Goal: Task Accomplishment & Management: Manage account settings

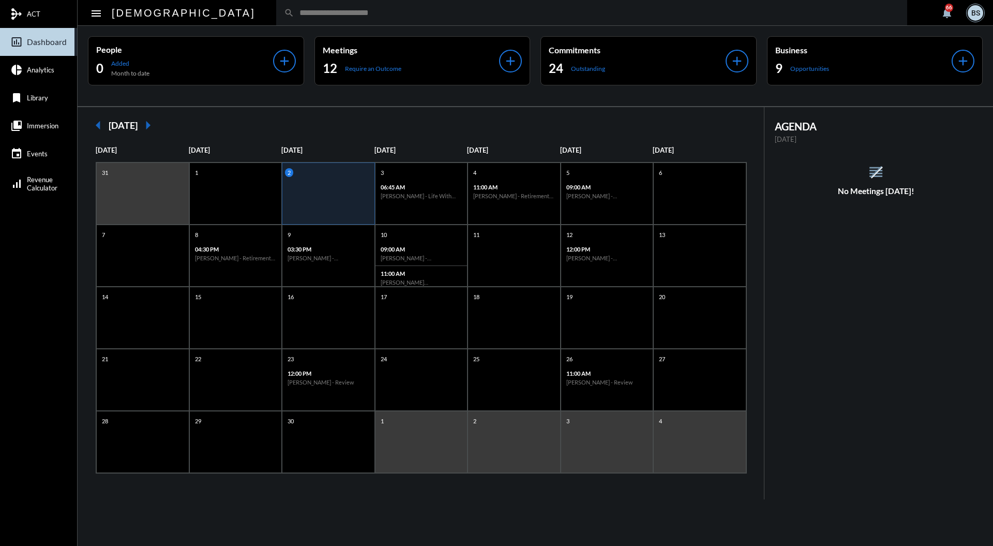
click at [459, 12] on input "text" at bounding box center [596, 12] width 605 height 9
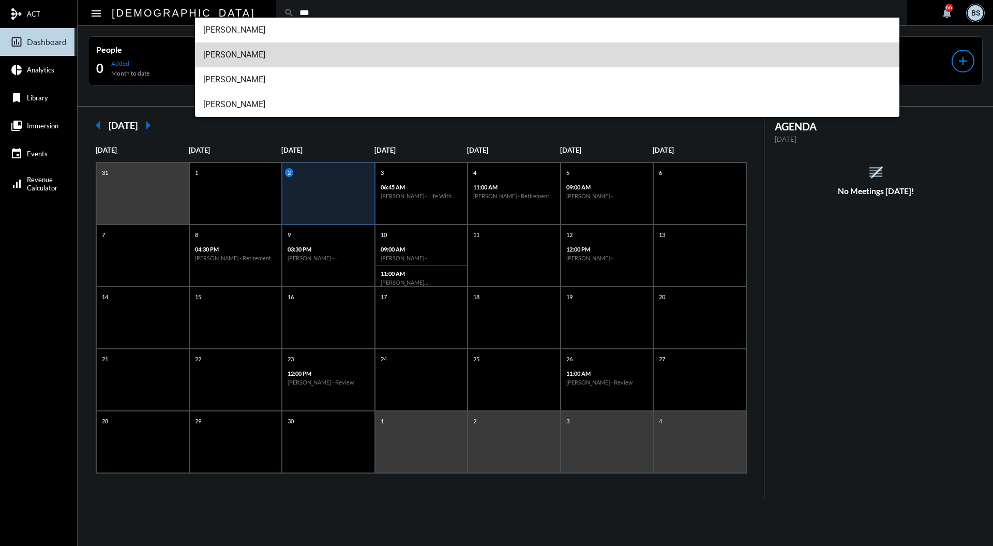
type input "***"
click at [292, 51] on span "Matt Cox" at bounding box center [547, 54] width 689 height 25
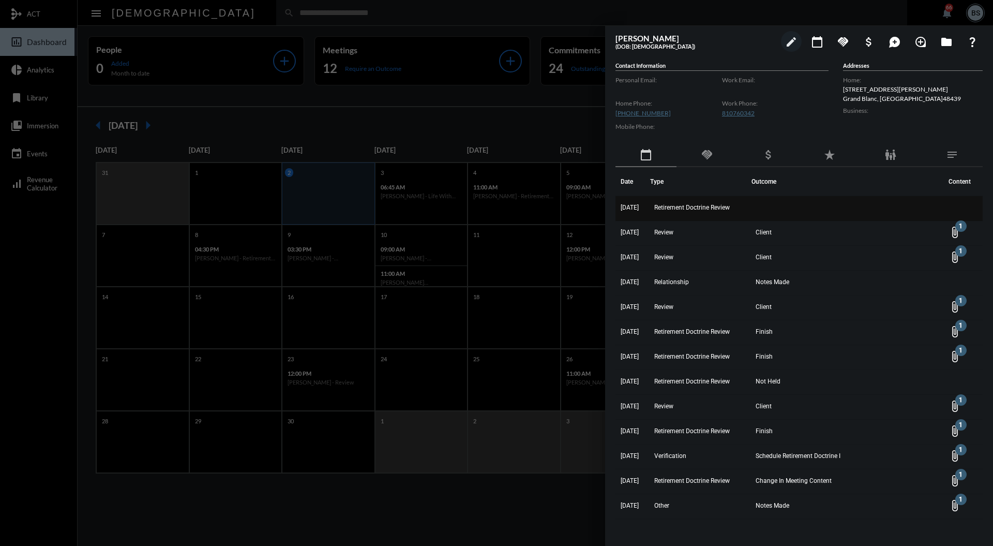
click at [719, 208] on span "Retirement Doctrine Review" at bounding box center [693, 207] width 76 height 7
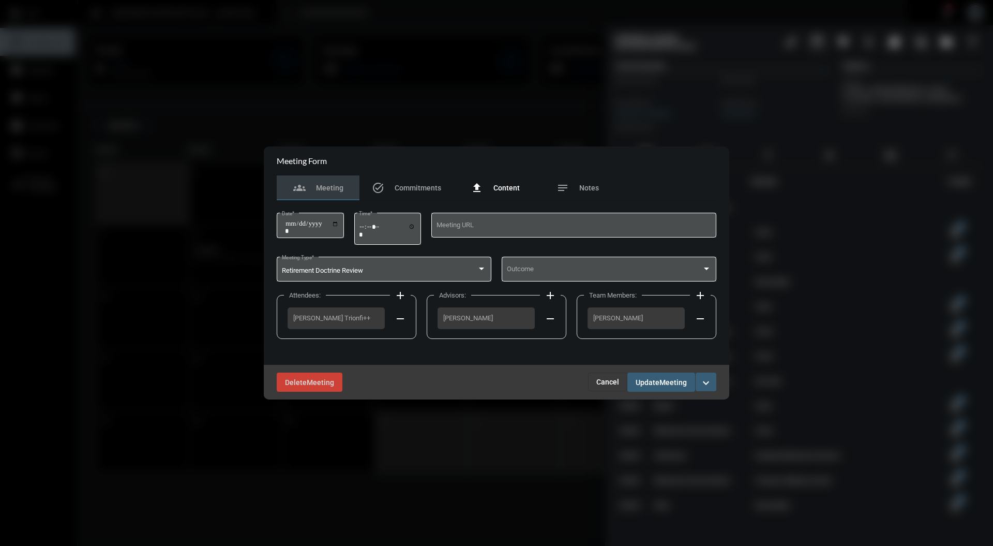
click at [497, 183] on div "file_upload Content" at bounding box center [495, 188] width 49 height 12
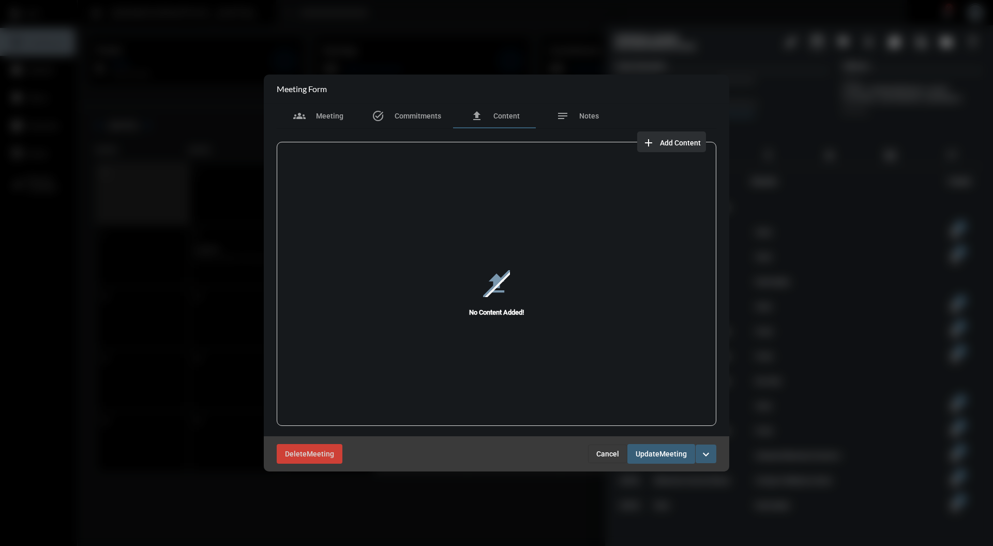
click at [676, 140] on span "Add Content" at bounding box center [680, 143] width 41 height 8
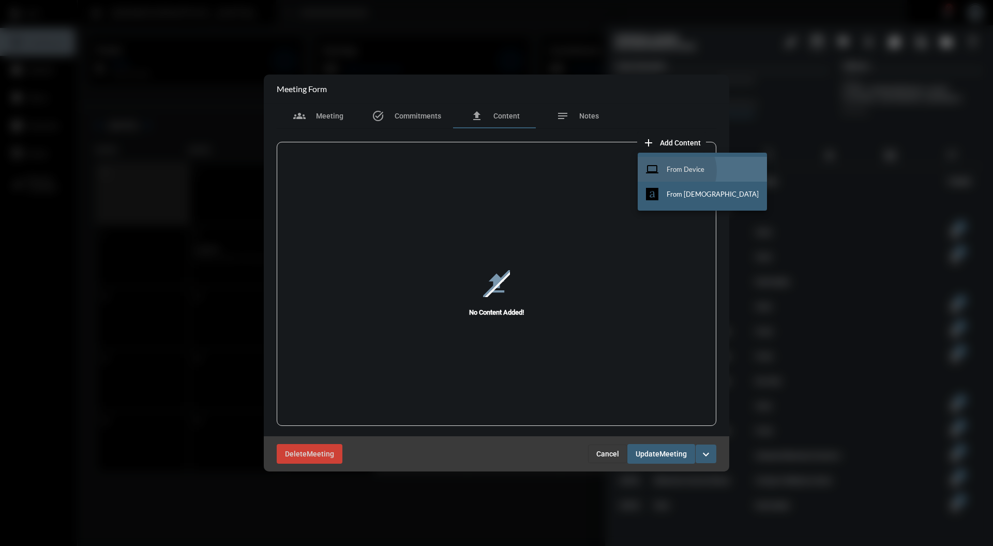
click at [673, 171] on span "From Device" at bounding box center [686, 169] width 38 height 8
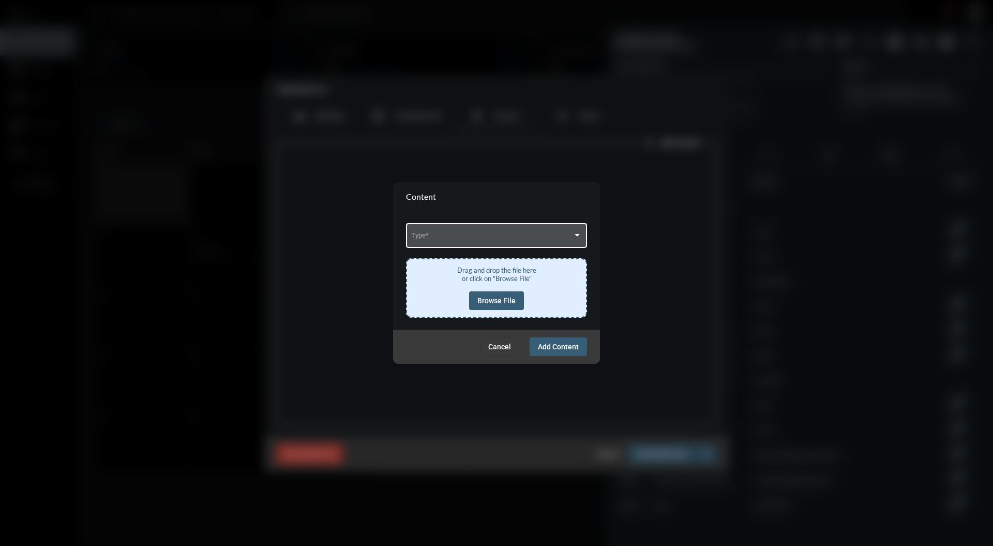
click at [489, 235] on span at bounding box center [492, 237] width 162 height 8
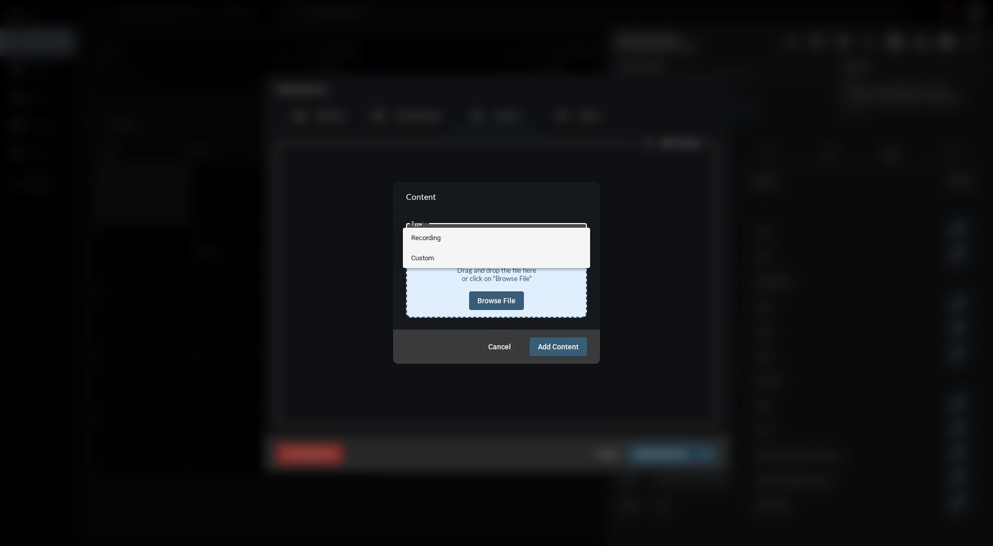
click at [478, 258] on span "Custom" at bounding box center [496, 258] width 171 height 20
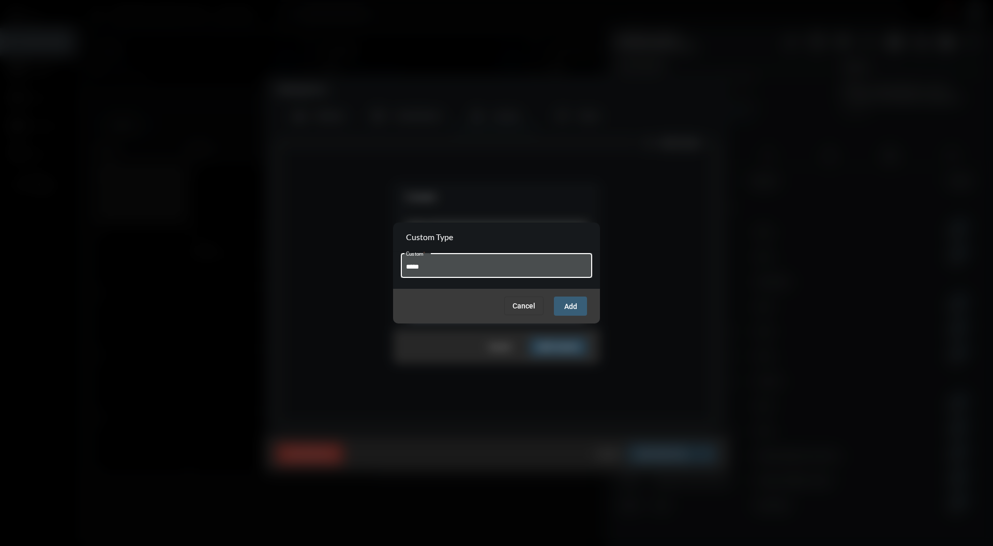
type input "*****"
click at [573, 303] on span "Add" at bounding box center [571, 306] width 13 height 8
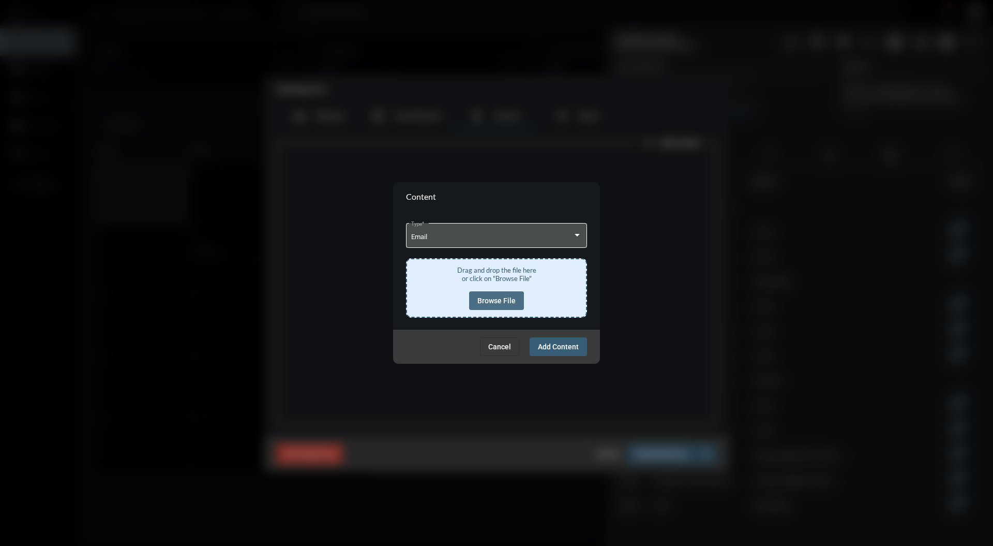
click at [512, 298] on span "Browse File" at bounding box center [497, 300] width 38 height 8
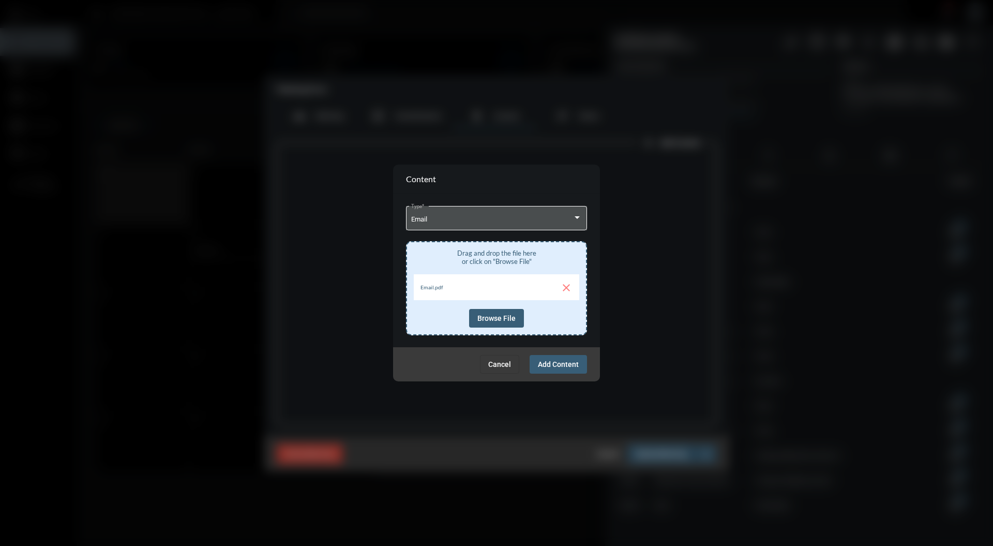
click at [568, 364] on span "Add Content" at bounding box center [558, 364] width 41 height 8
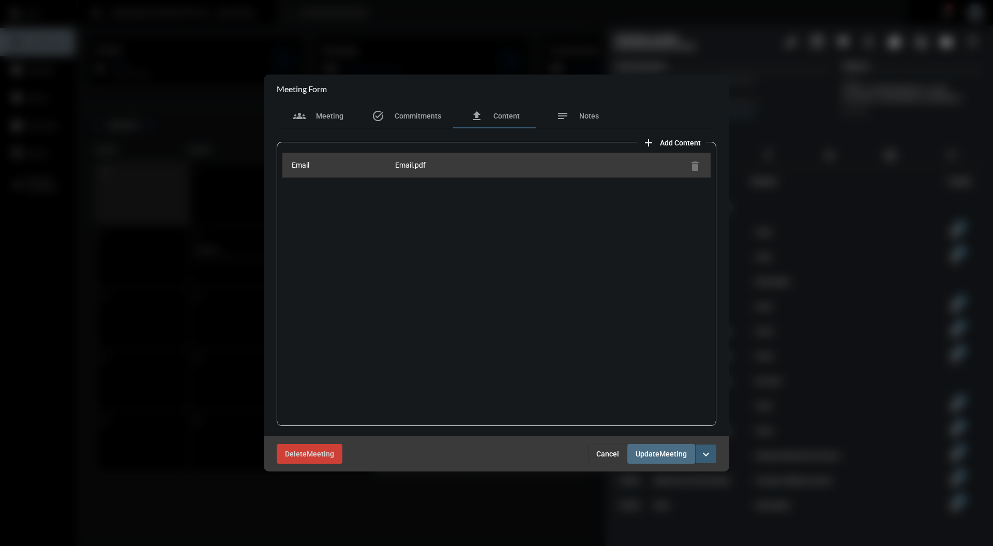
click at [659, 450] on span "Update" at bounding box center [648, 454] width 24 height 8
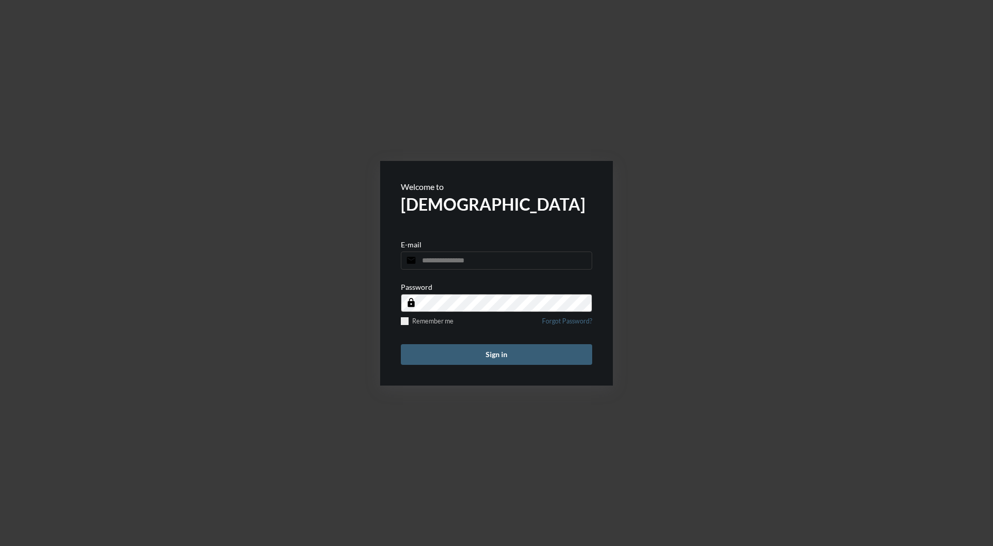
type input "**********"
click at [509, 362] on button "Sign in" at bounding box center [496, 354] width 191 height 21
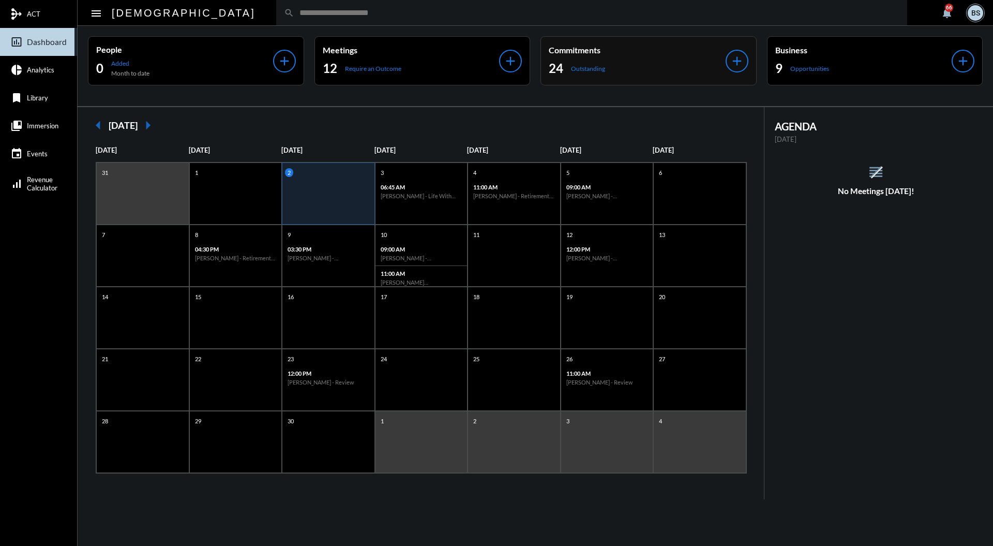
click at [645, 56] on div "Commitments 24 Outstanding" at bounding box center [637, 61] width 177 height 32
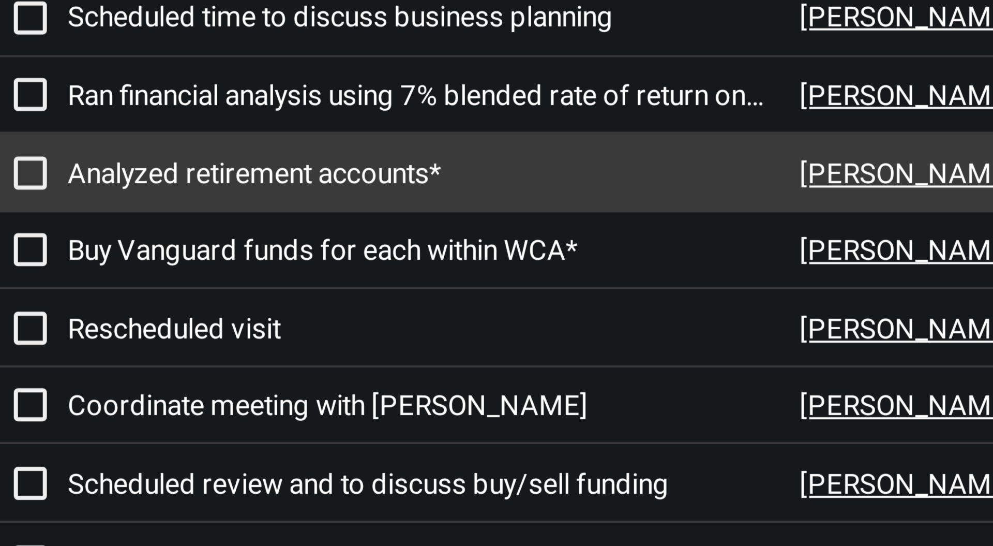
click at [346, 249] on p "Analyzed retirement accounts*" at bounding box center [353, 249] width 183 height 8
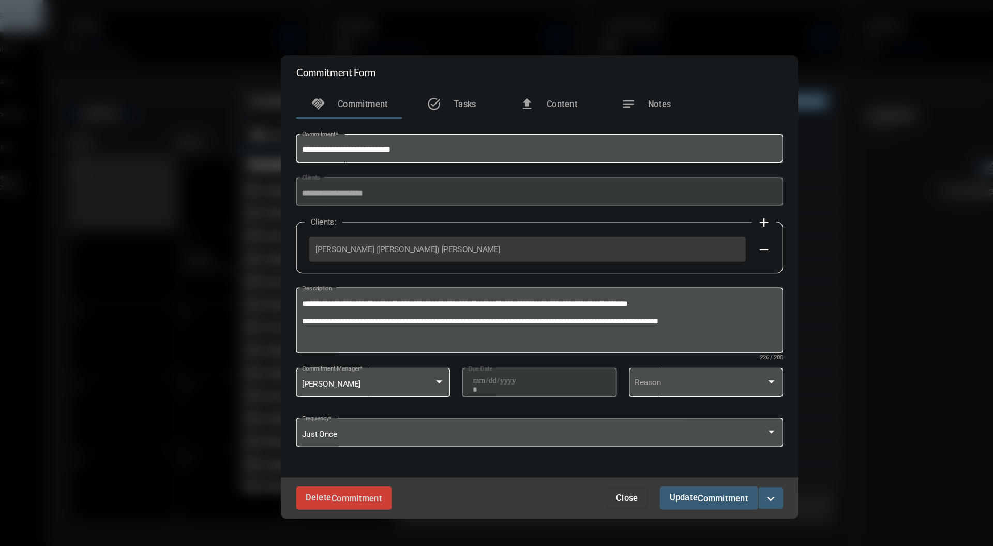
click at [570, 471] on div at bounding box center [496, 273] width 993 height 546
click at [572, 454] on span "Close" at bounding box center [571, 452] width 19 height 8
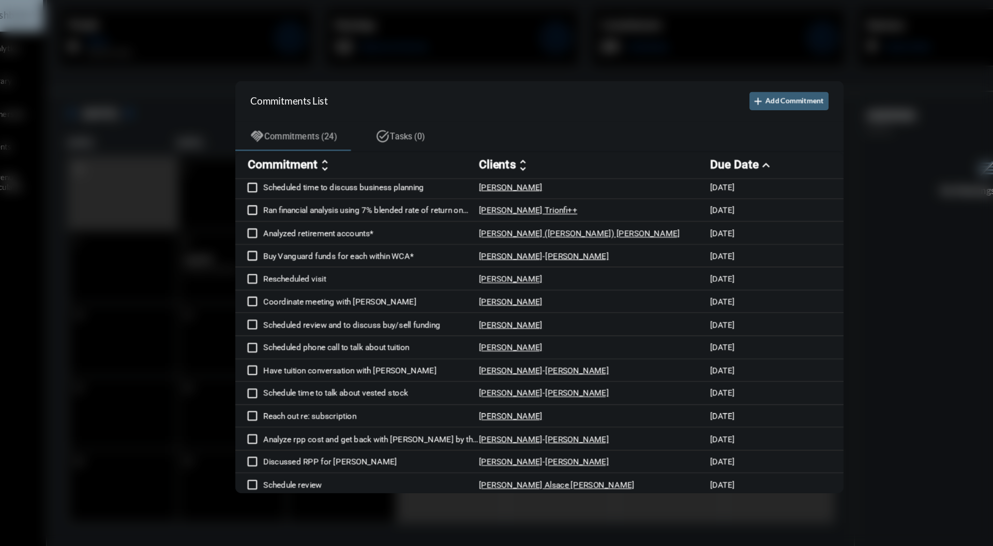
scroll to position [21, 0]
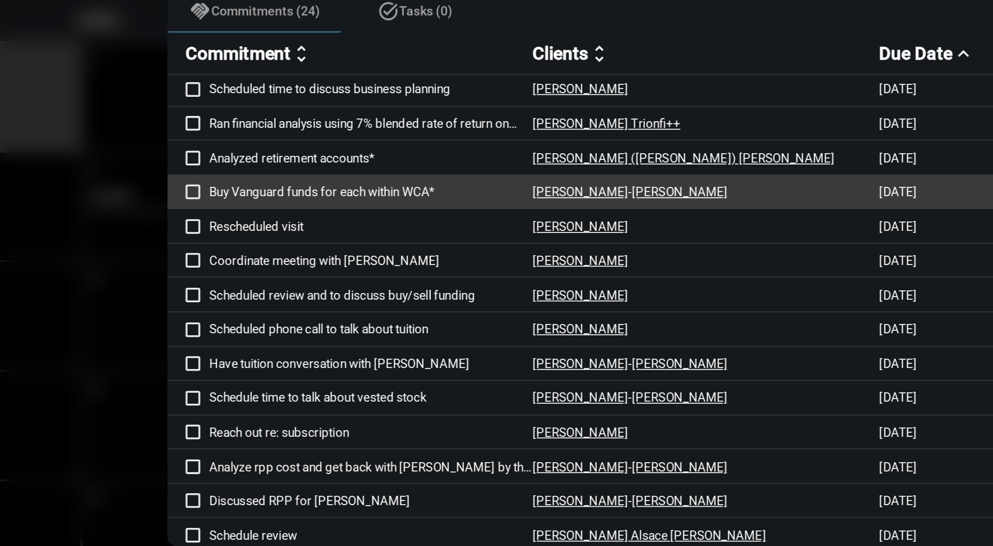
click at [390, 246] on p "Buy Vanguard funds for each within WCA*" at bounding box center [353, 247] width 183 height 8
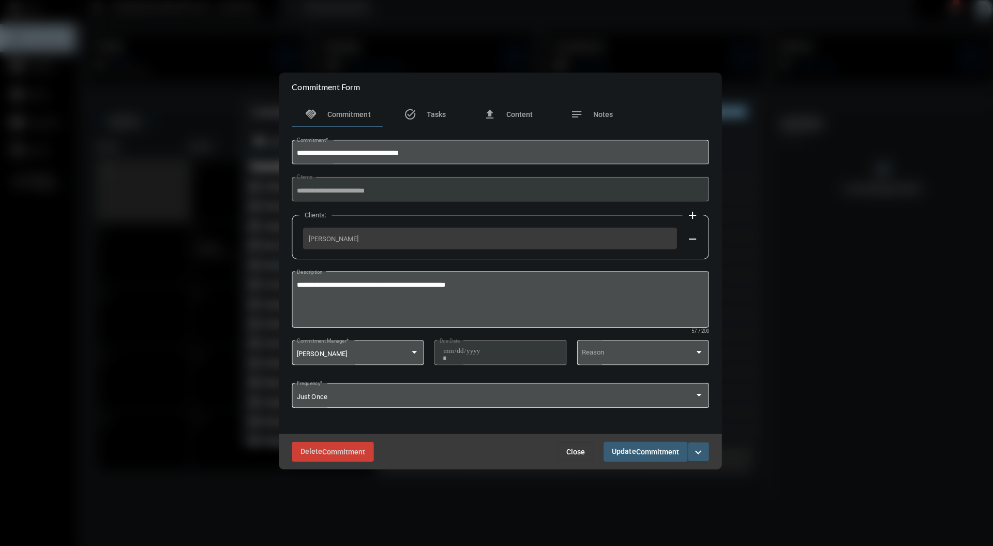
scroll to position [0, 0]
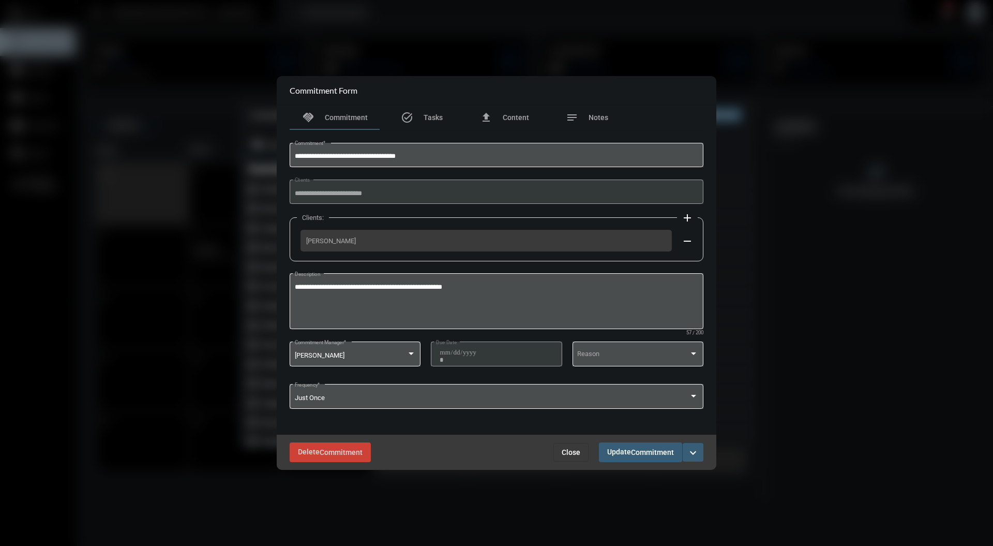
click at [572, 450] on span "Close" at bounding box center [571, 452] width 19 height 8
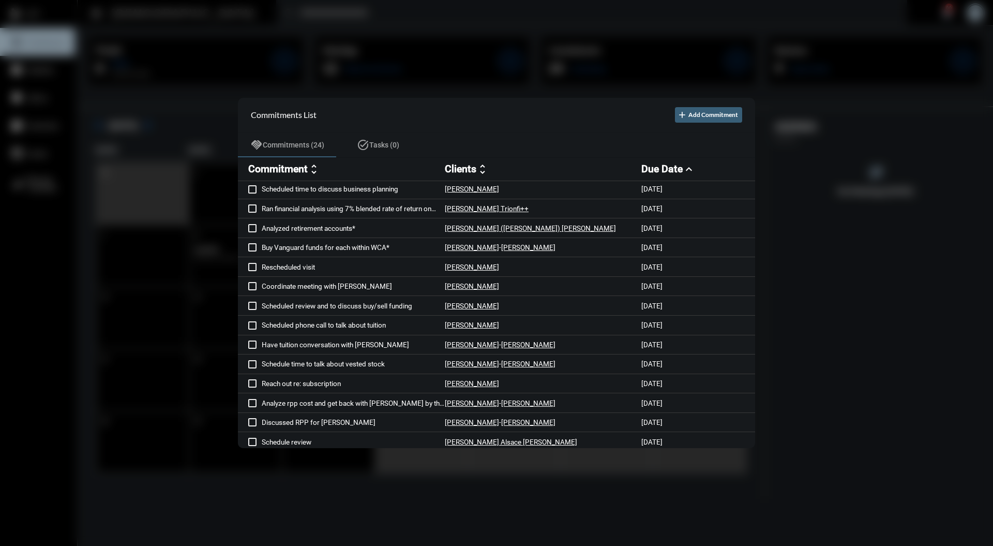
click at [623, 39] on div at bounding box center [496, 273] width 993 height 546
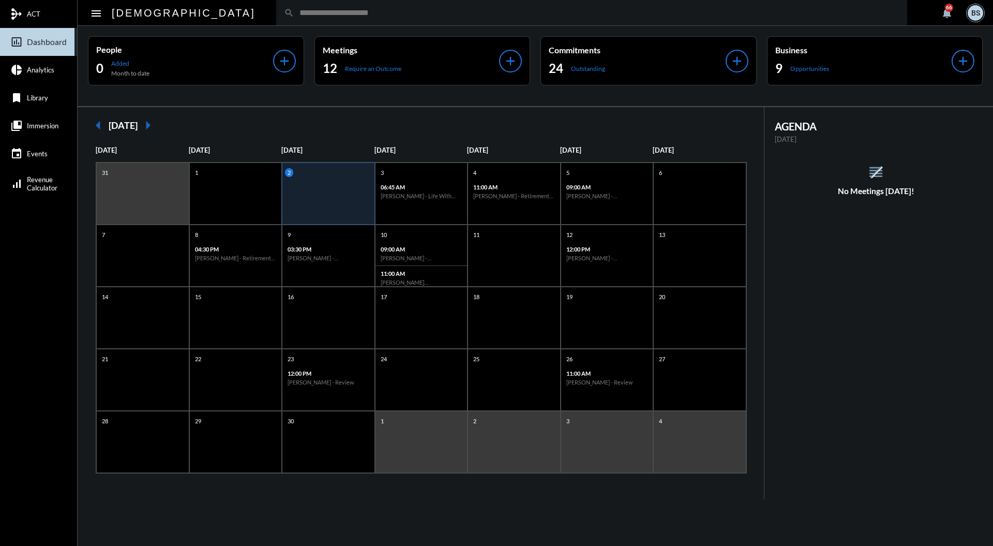
click at [473, 14] on input "text" at bounding box center [596, 12] width 605 height 9
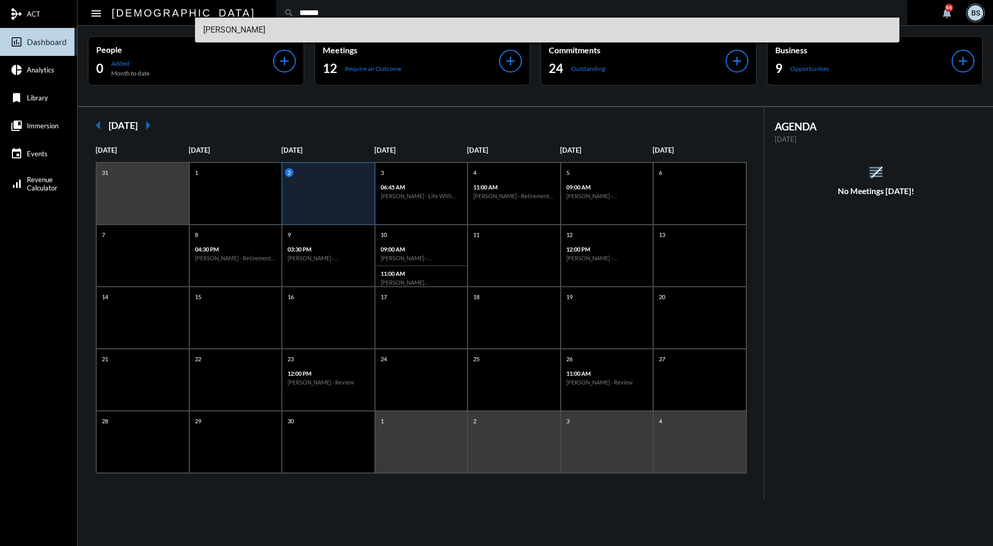
type input "******"
click at [248, 27] on span "[PERSON_NAME]" at bounding box center [547, 30] width 689 height 25
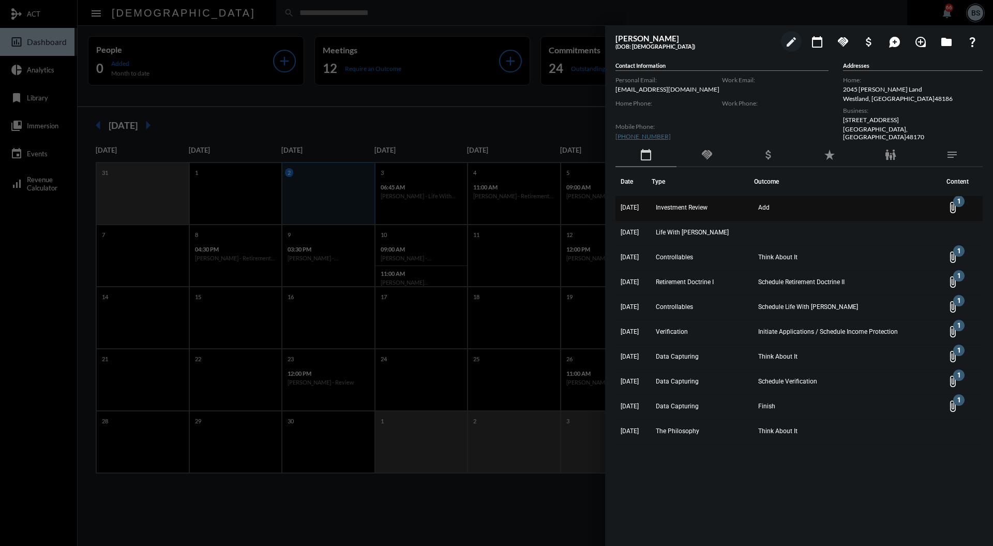
click at [710, 217] on td "Investment Review" at bounding box center [703, 208] width 103 height 25
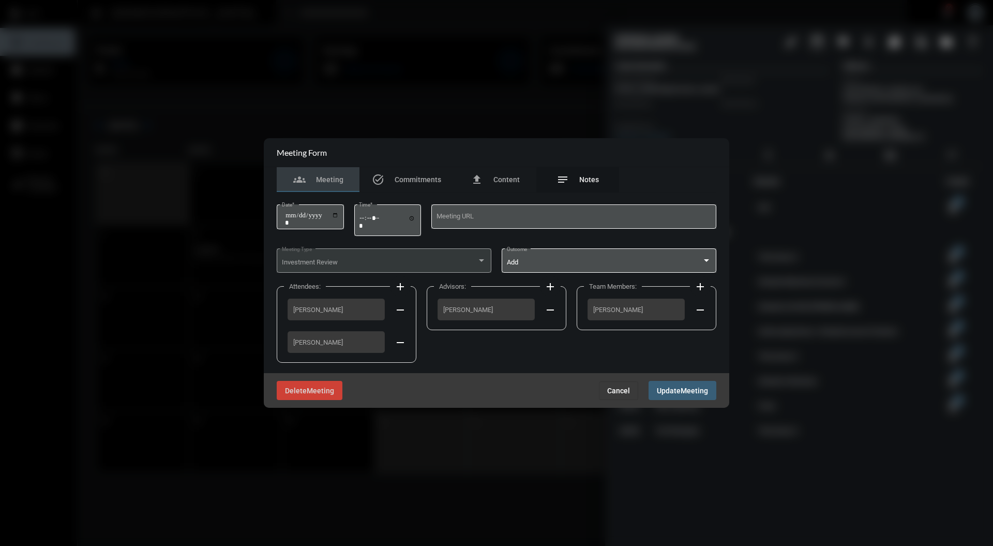
click at [589, 180] on span "Notes" at bounding box center [590, 179] width 20 height 8
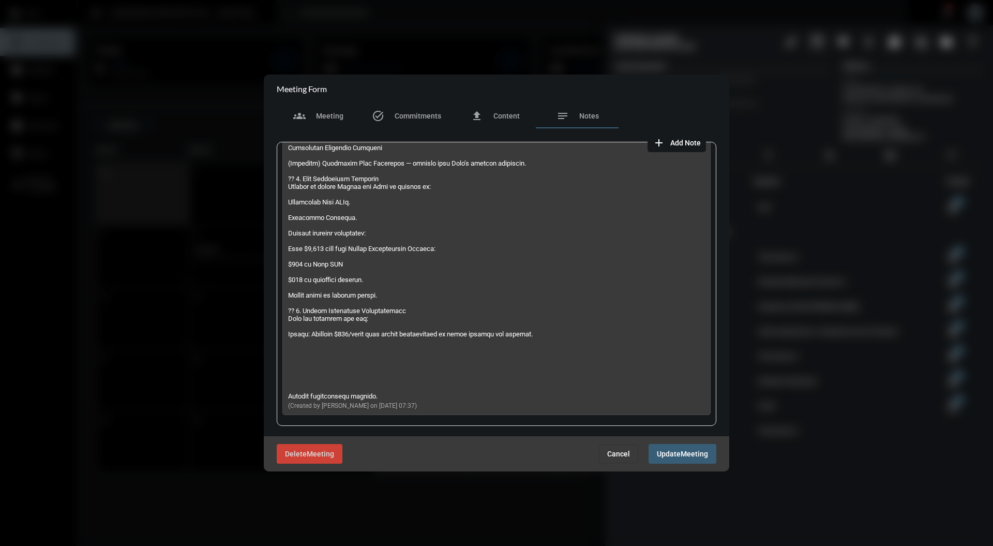
click at [604, 466] on div "Delete Meeting Cancel Update Meeting" at bounding box center [497, 453] width 466 height 35
click at [628, 457] on span "Cancel" at bounding box center [618, 454] width 23 height 8
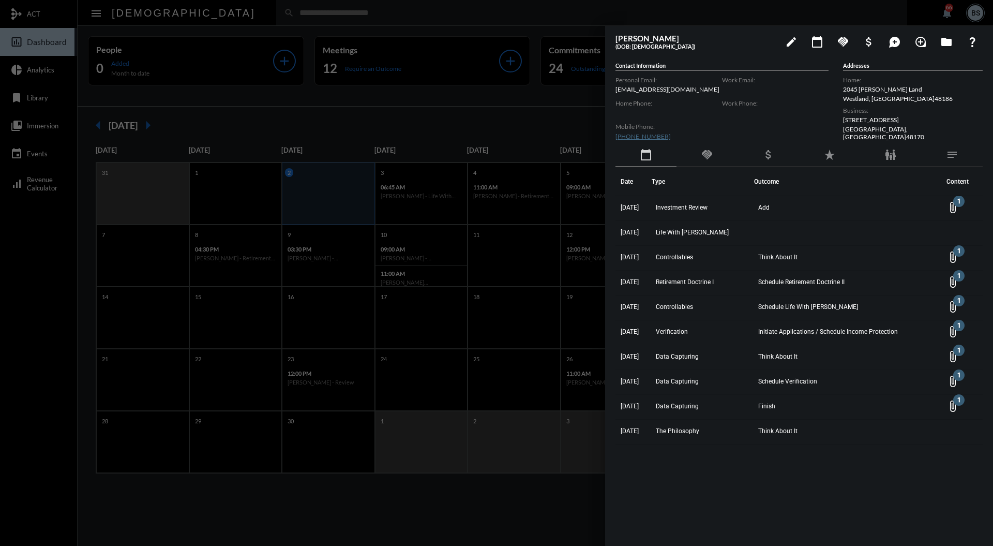
click at [543, 336] on div at bounding box center [496, 273] width 993 height 546
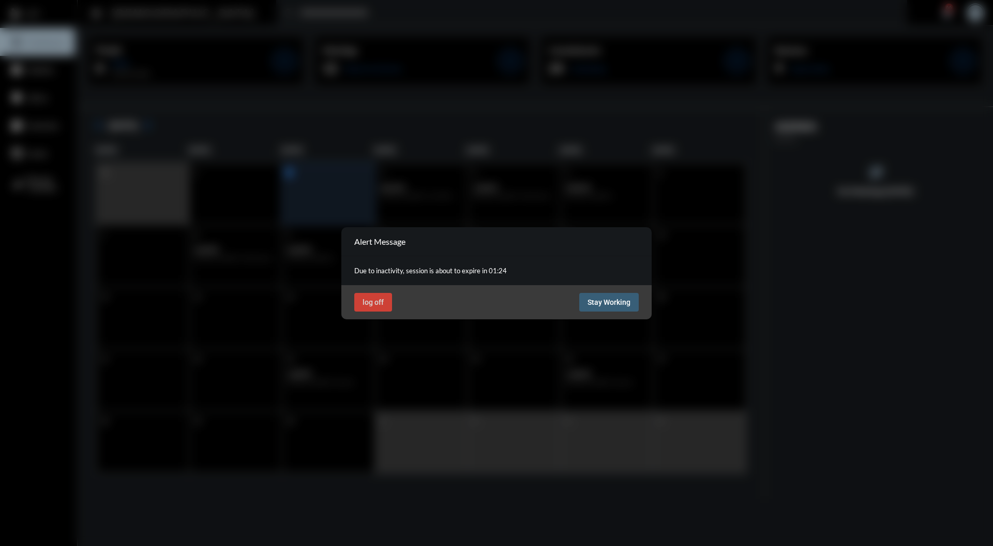
click at [624, 303] on span "Stay Working" at bounding box center [609, 302] width 43 height 8
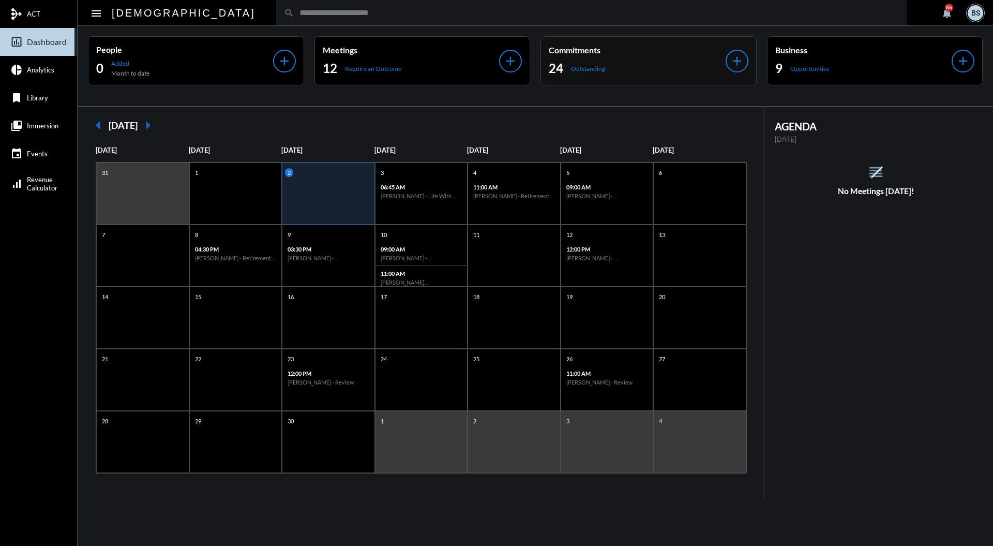
click at [604, 50] on p "Commitments" at bounding box center [637, 50] width 177 height 10
